Goal: Information Seeking & Learning: Learn about a topic

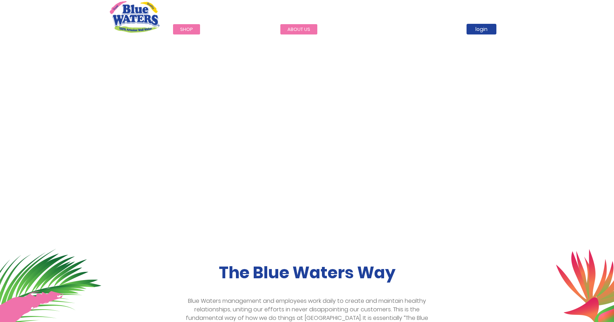
click at [302, 30] on link "about us" at bounding box center [298, 29] width 37 height 10
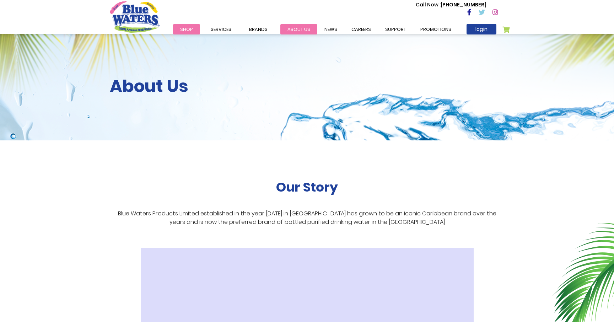
click at [302, 29] on link "about us" at bounding box center [298, 29] width 37 height 10
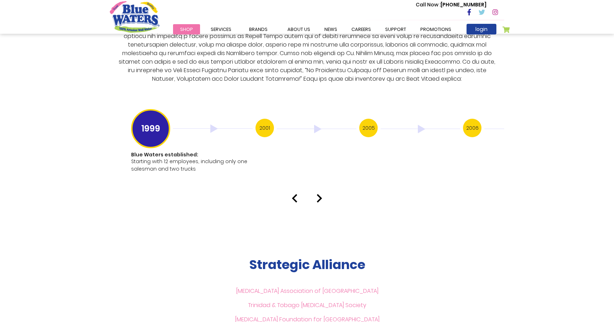
scroll to position [1364, 0]
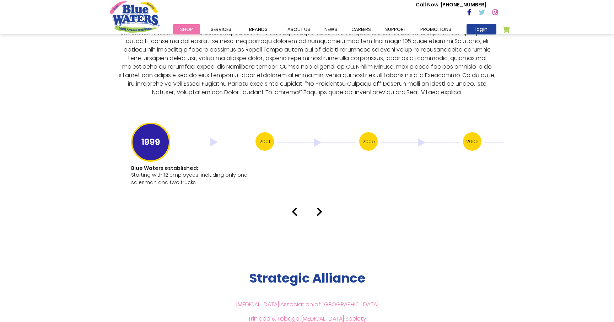
click at [312, 207] on div at bounding box center [306, 211] width 405 height 9
click at [319, 207] on img at bounding box center [319, 211] width 6 height 9
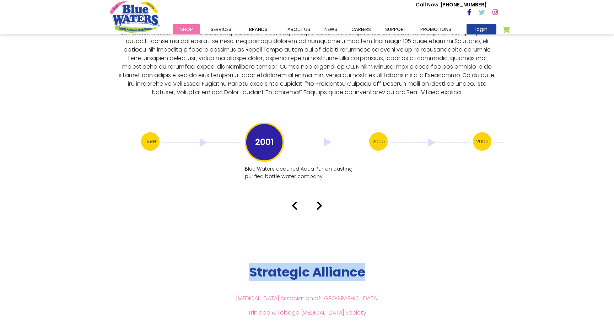
click at [318, 201] on img at bounding box center [319, 205] width 6 height 9
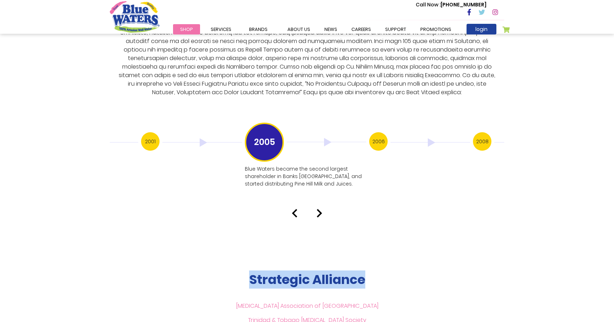
click at [319, 209] on img at bounding box center [319, 213] width 6 height 9
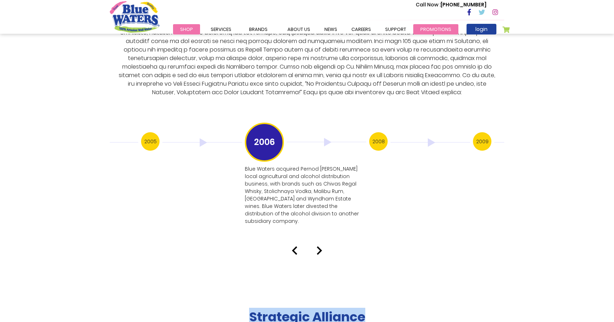
click at [423, 31] on link "Promotions" at bounding box center [435, 29] width 45 height 10
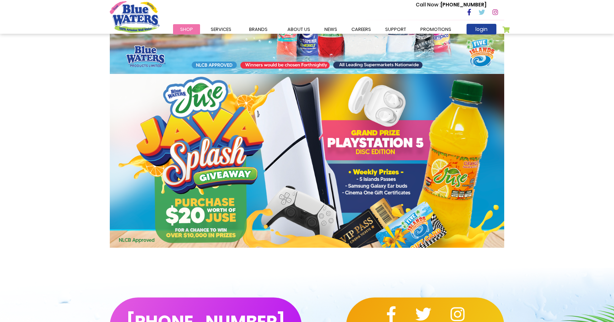
scroll to position [228, 0]
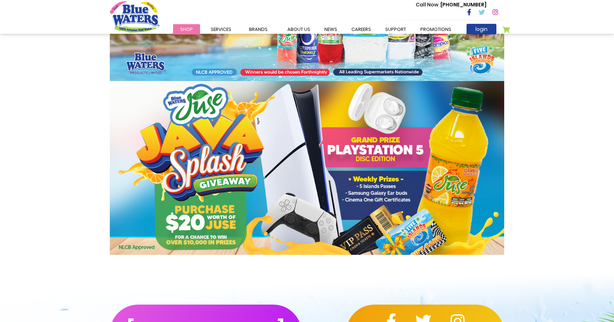
click at [284, 132] on img at bounding box center [307, 167] width 394 height 173
